Goal: Obtain resource: Download file/media

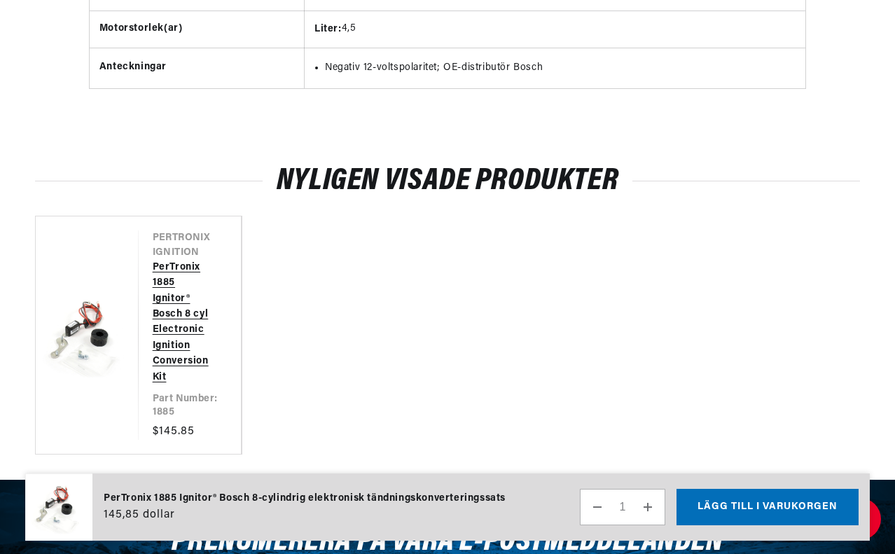
scroll to position [0, 531]
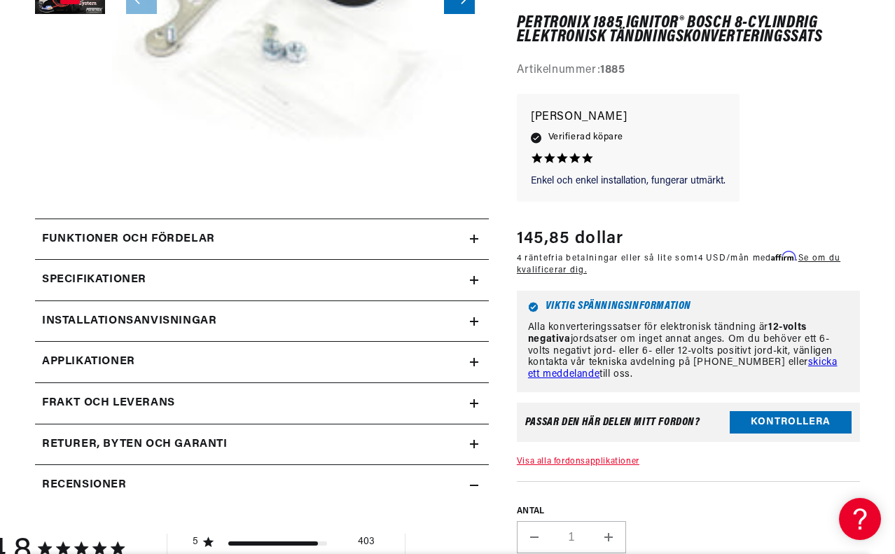
scroll to position [420, 0]
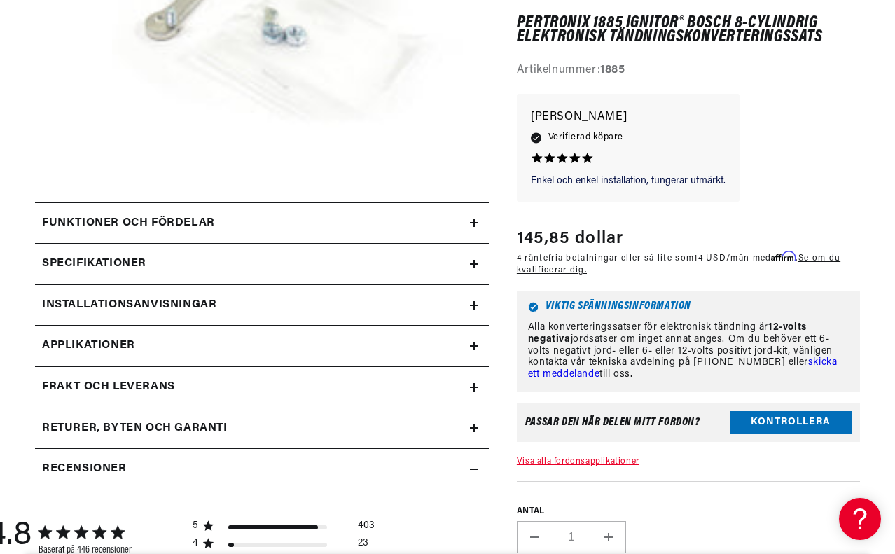
click at [134, 221] on font "Funktioner och fördelar" at bounding box center [128, 222] width 173 height 11
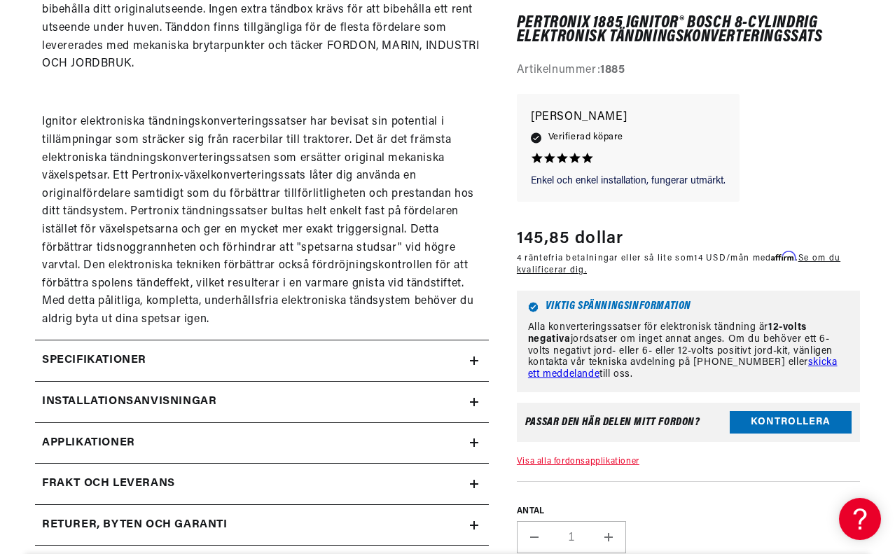
scroll to position [0, 0]
click at [102, 357] on font "Specifikationer" at bounding box center [94, 359] width 104 height 11
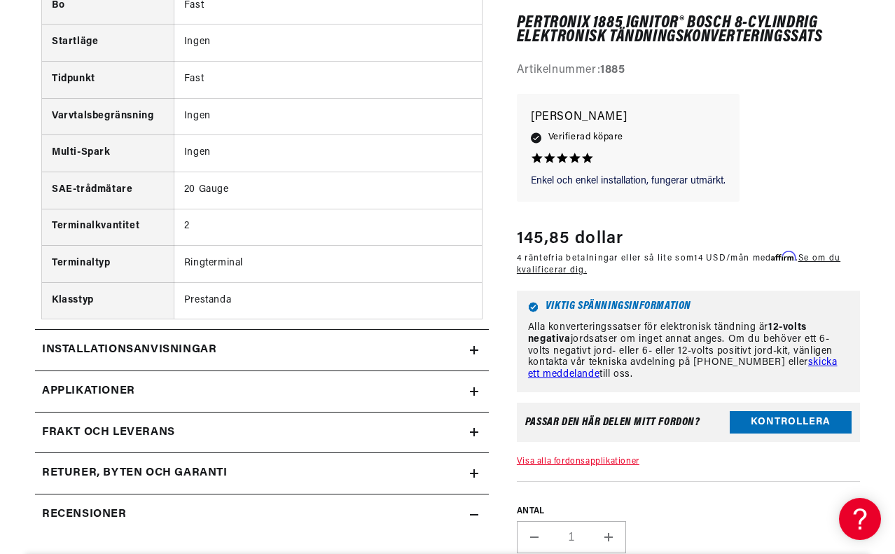
scroll to position [0, 531]
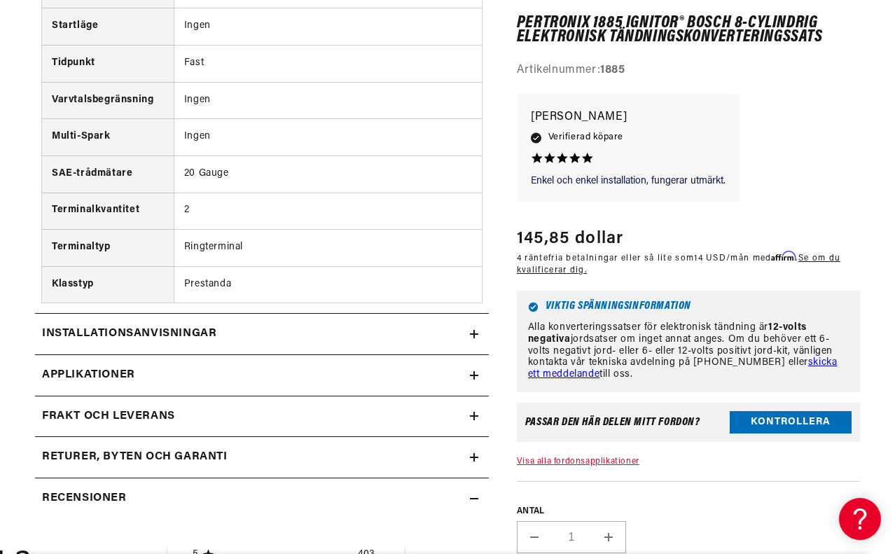
click at [192, 336] on font "Installationsanvisningar" at bounding box center [129, 333] width 174 height 11
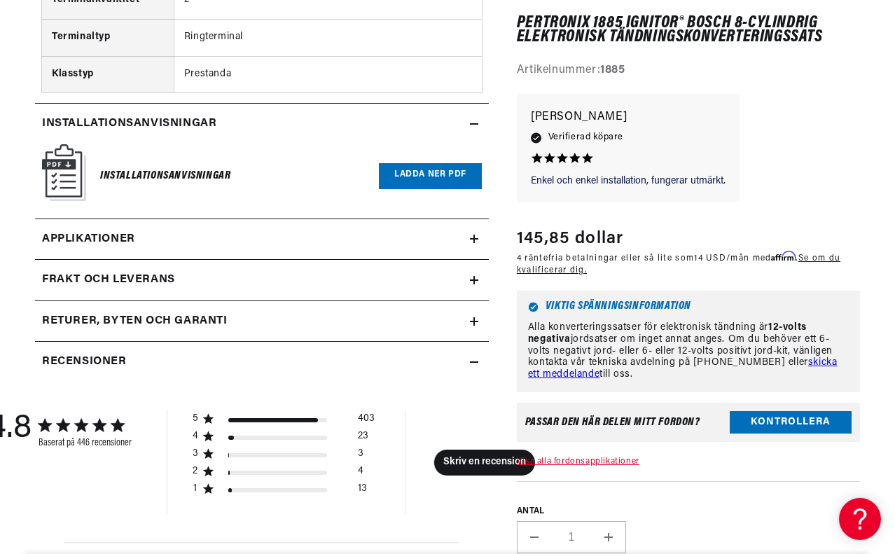
scroll to position [0, 0]
click at [403, 178] on font "Ladda ner PDF" at bounding box center [430, 174] width 72 height 8
